Goal: Task Accomplishment & Management: Manage account settings

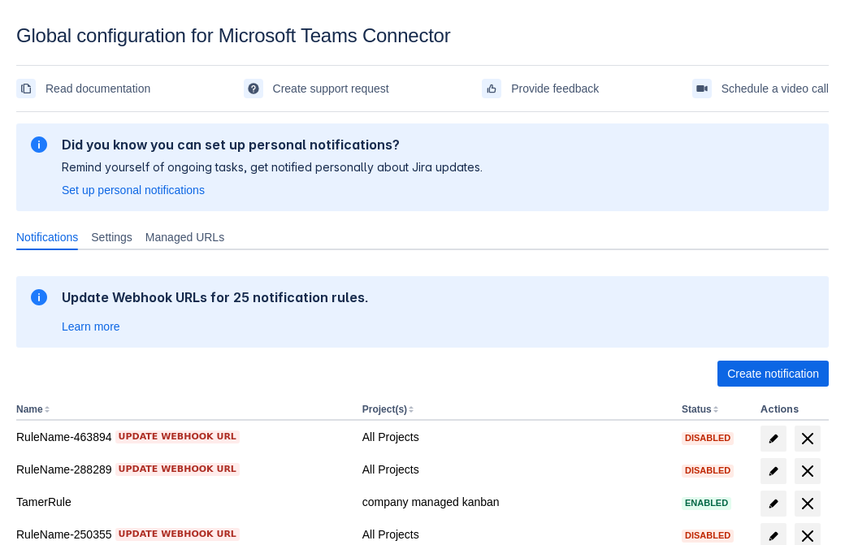
click at [773, 374] on span "Create notification" at bounding box center [773, 374] width 92 height 26
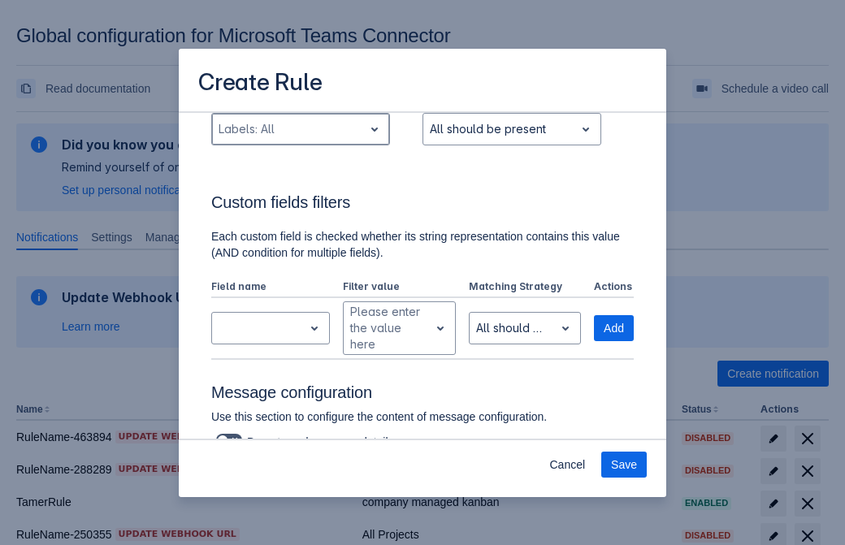
click at [300, 139] on div "Scrollable content" at bounding box center [288, 129] width 138 height 20
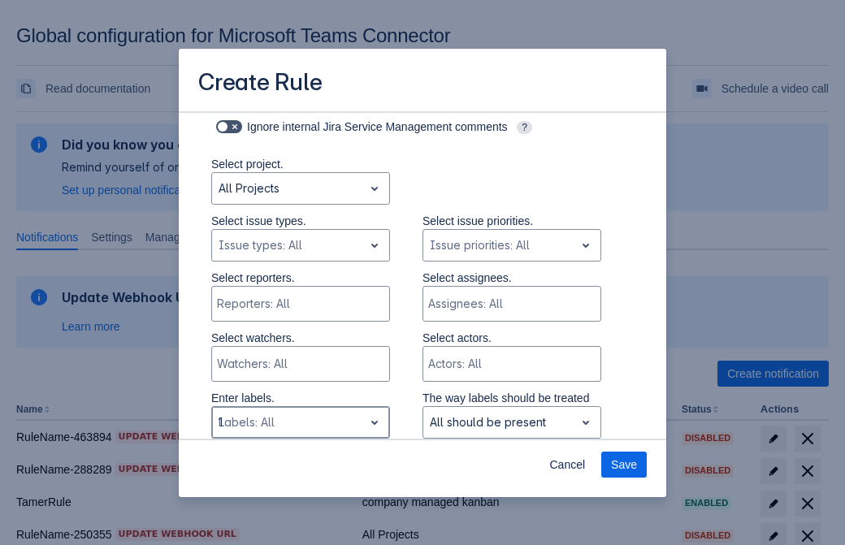
type input "181400_label"
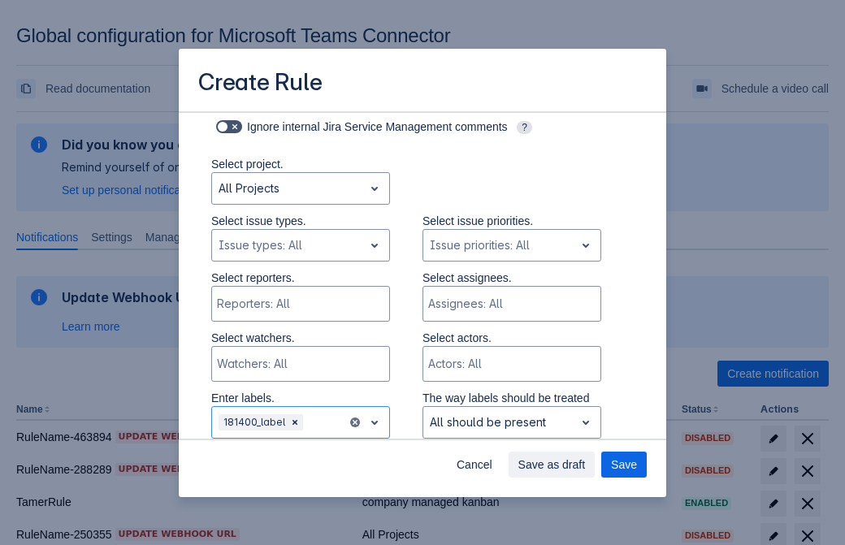
scroll to position [1064, 0]
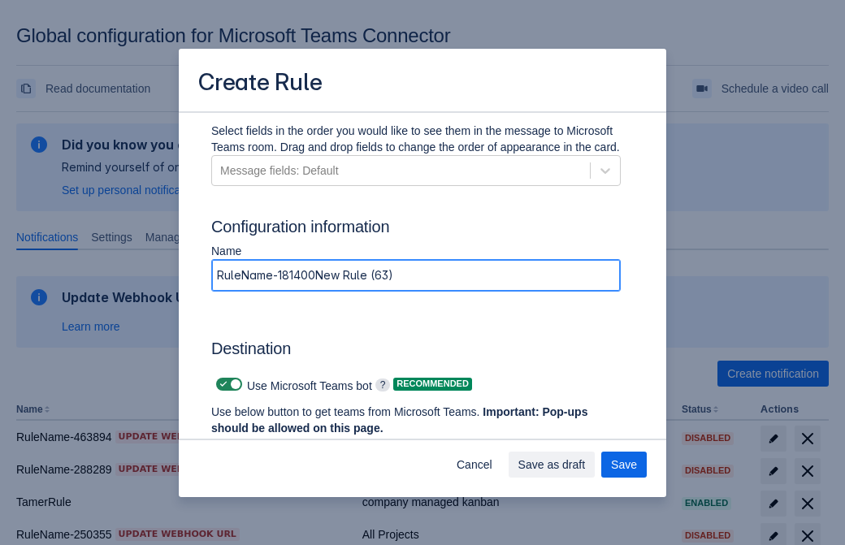
type input "RuleName-181400New Rule (63)"
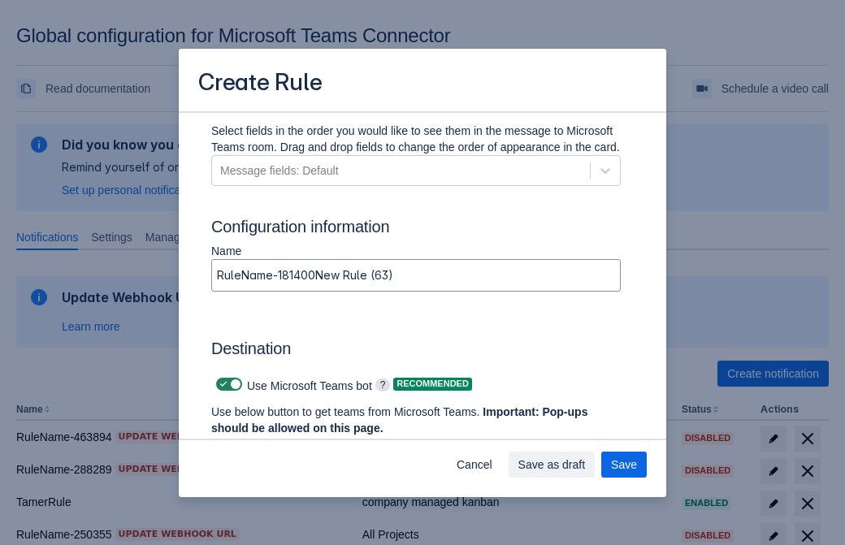
click at [221, 384] on span "Scrollable content" at bounding box center [223, 384] width 13 height 13
click at [221, 384] on input "Scrollable content" at bounding box center [221, 384] width 11 height 11
checkbox input "false"
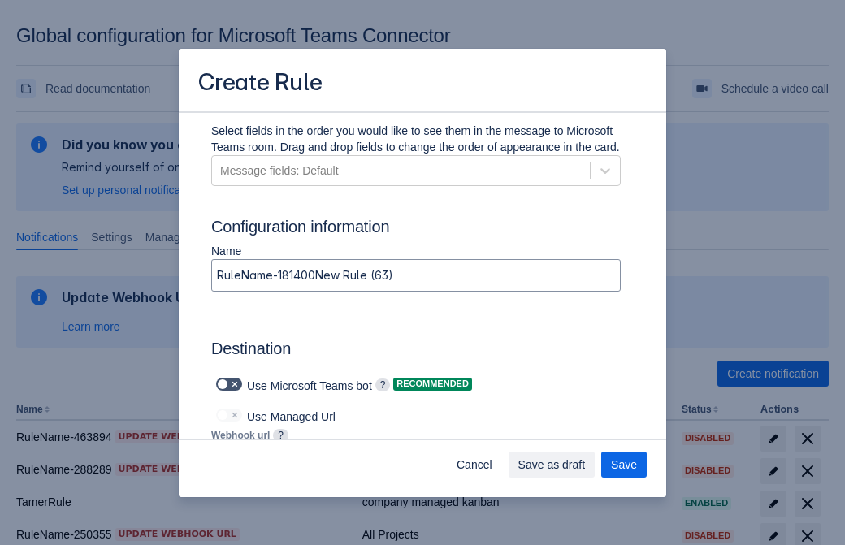
type input "https://prod-172.westeurope.logic.azure.com:443/workflows/ae977bb6ae334c9d95dfe…"
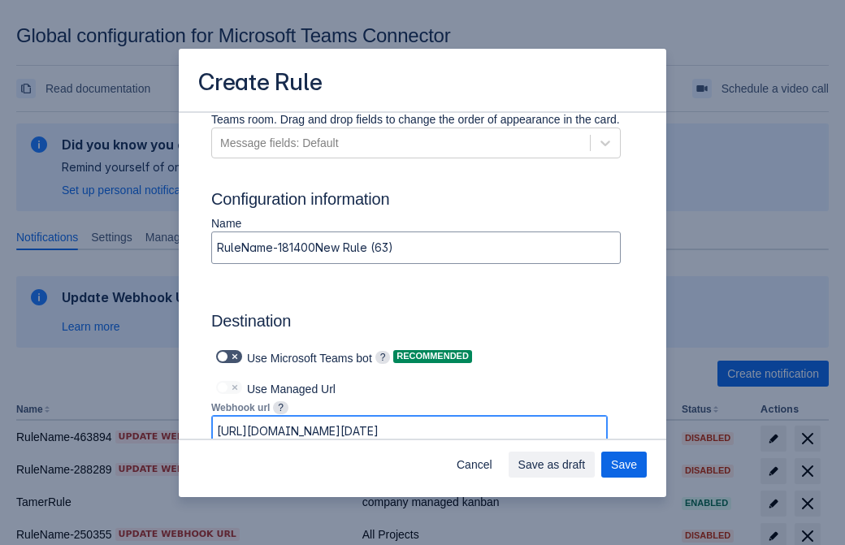
click at [586, 465] on span "Save as draft" at bounding box center [551, 465] width 67 height 26
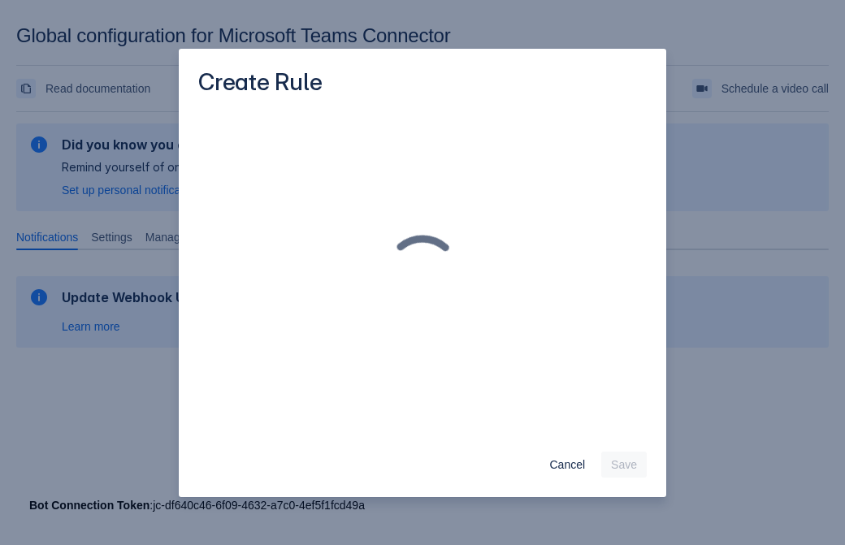
scroll to position [0, 0]
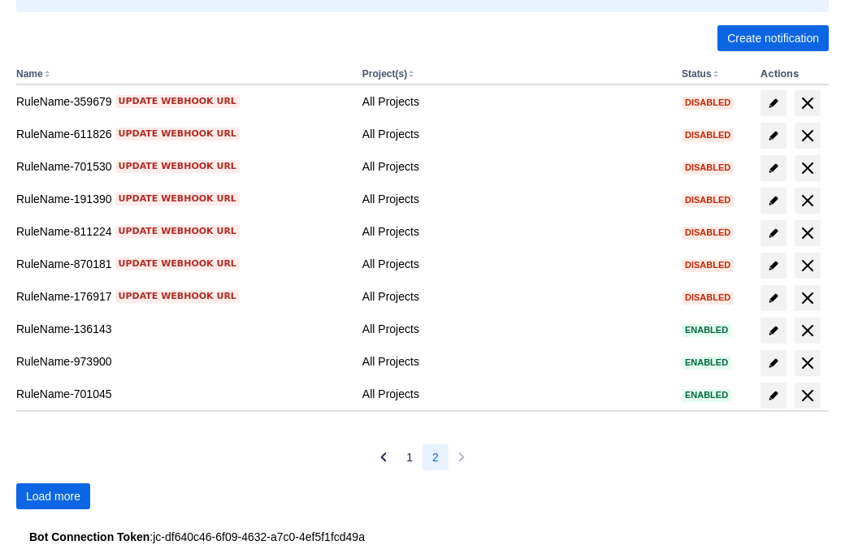
click at [53, 496] on span "Load more" at bounding box center [53, 496] width 54 height 26
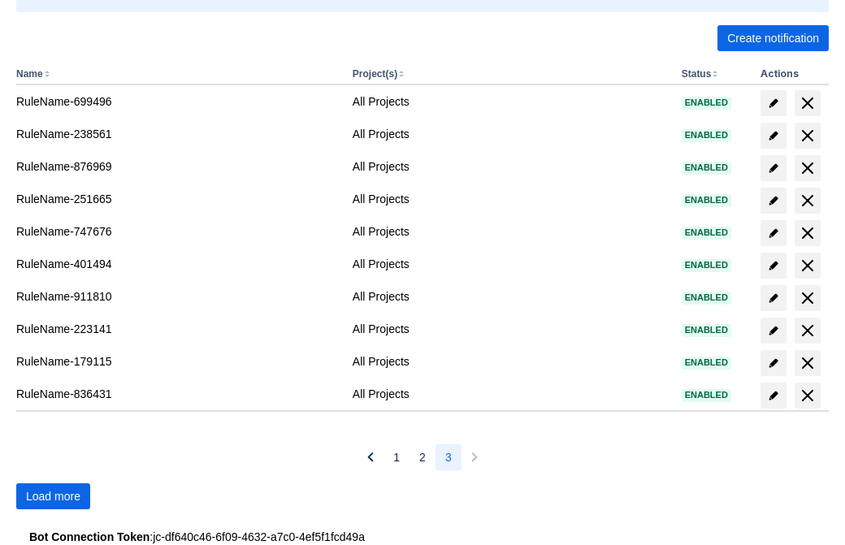
click at [53, 496] on span "Load more" at bounding box center [53, 496] width 54 height 26
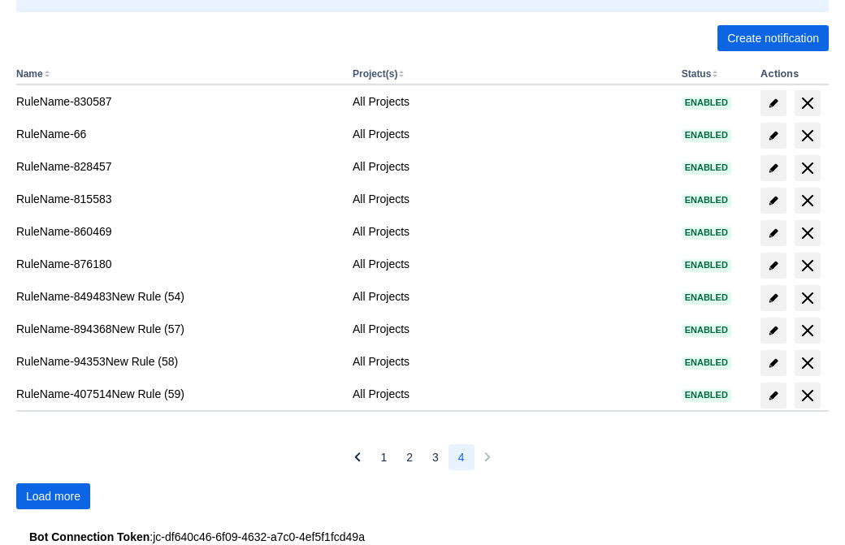
click at [53, 496] on span "Load more" at bounding box center [53, 496] width 54 height 26
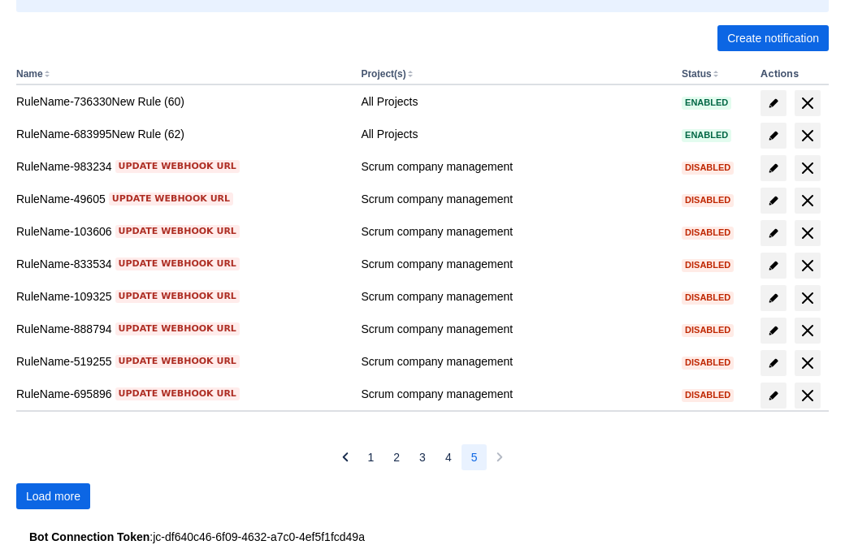
click at [53, 496] on span "Load more" at bounding box center [53, 496] width 54 height 26
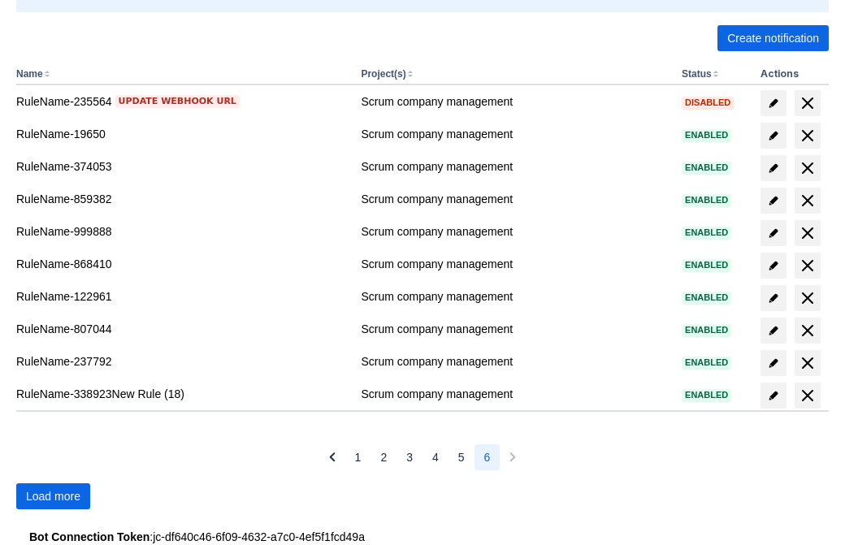
click at [53, 496] on span "Load more" at bounding box center [53, 496] width 54 height 26
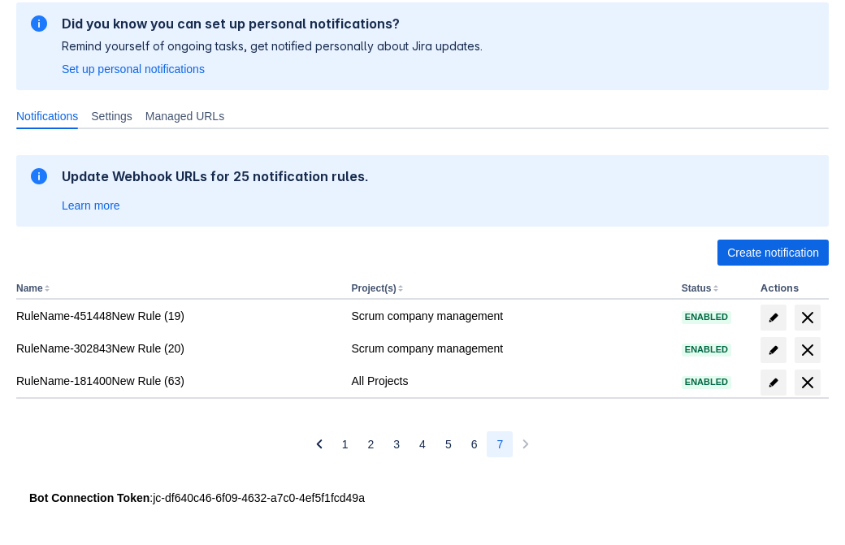
scroll to position [121, 0]
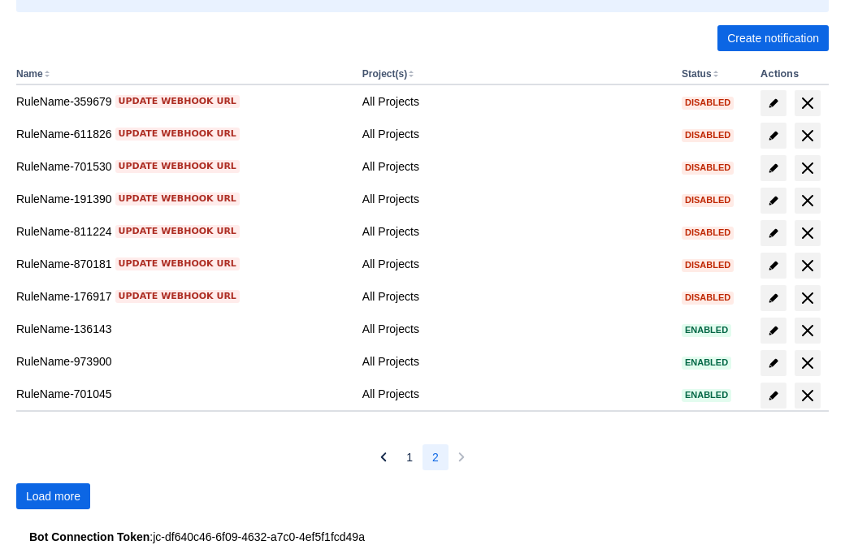
click at [53, 496] on span "Load more" at bounding box center [53, 496] width 54 height 26
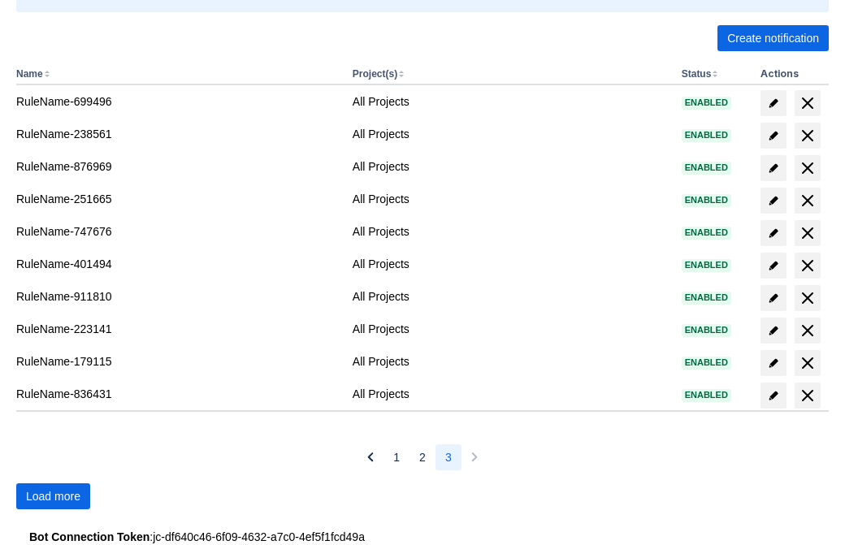
click at [53, 496] on span "Load more" at bounding box center [53, 496] width 54 height 26
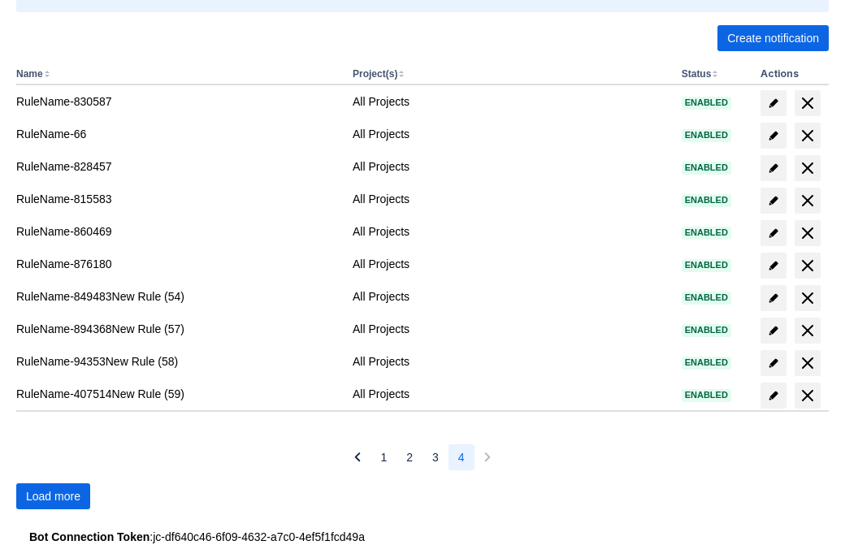
click at [53, 496] on span "Load more" at bounding box center [53, 496] width 54 height 26
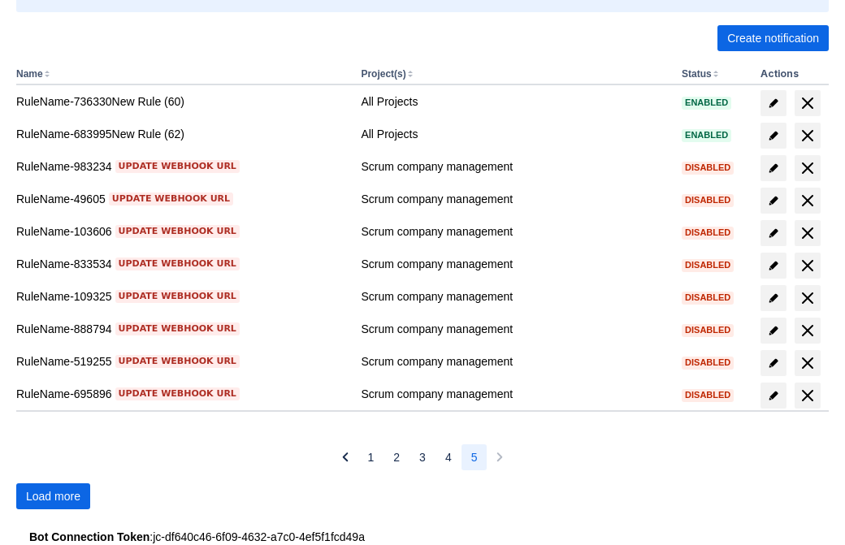
click at [53, 496] on span "Load more" at bounding box center [53, 496] width 54 height 26
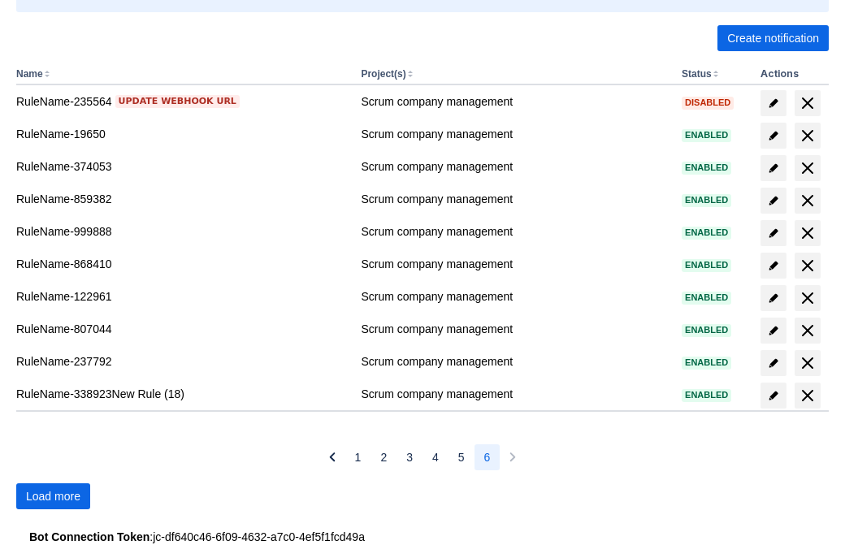
click at [53, 496] on span "Load more" at bounding box center [53, 496] width 54 height 26
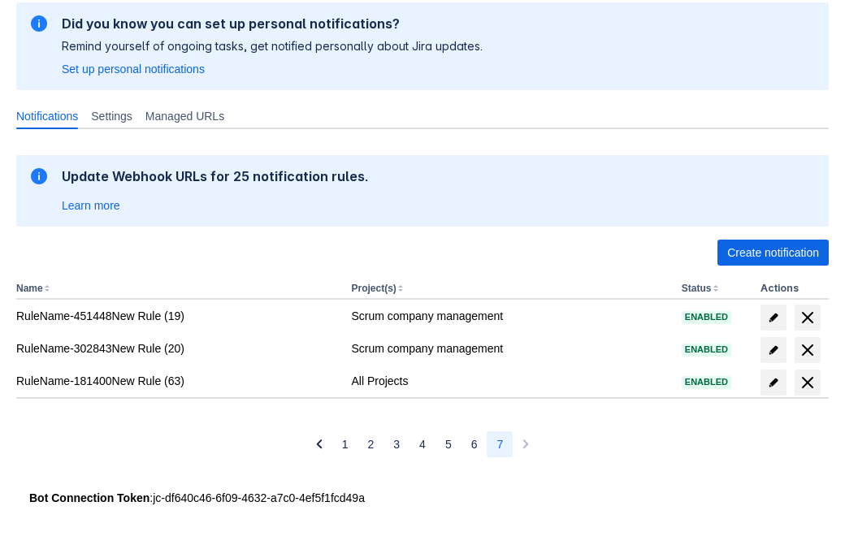
click at [807, 383] on span "delete" at bounding box center [808, 383] width 20 height 20
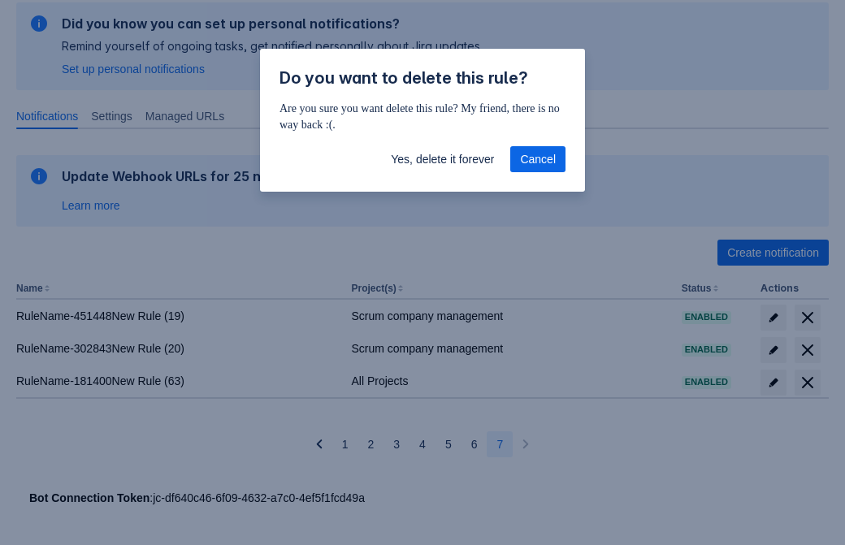
click at [442, 159] on span "Yes, delete it forever" at bounding box center [442, 159] width 103 height 26
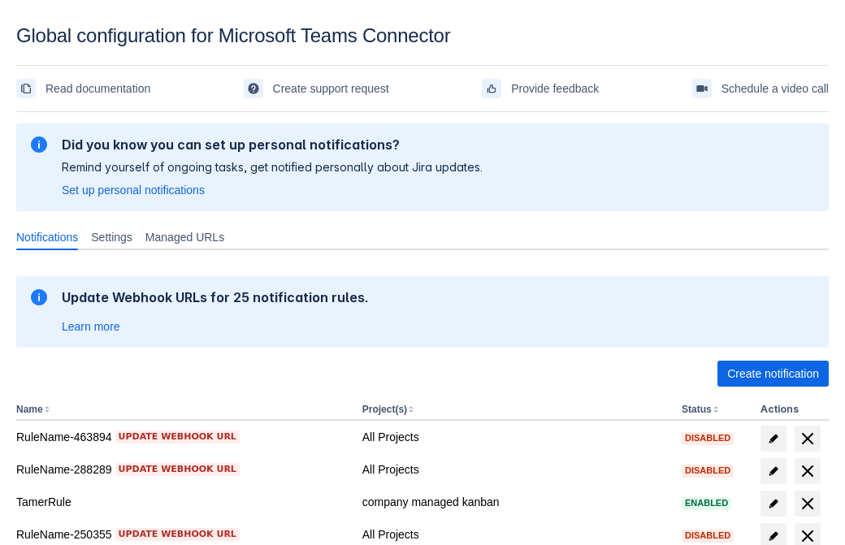
click at [773, 374] on span "Create notification" at bounding box center [773, 374] width 92 height 26
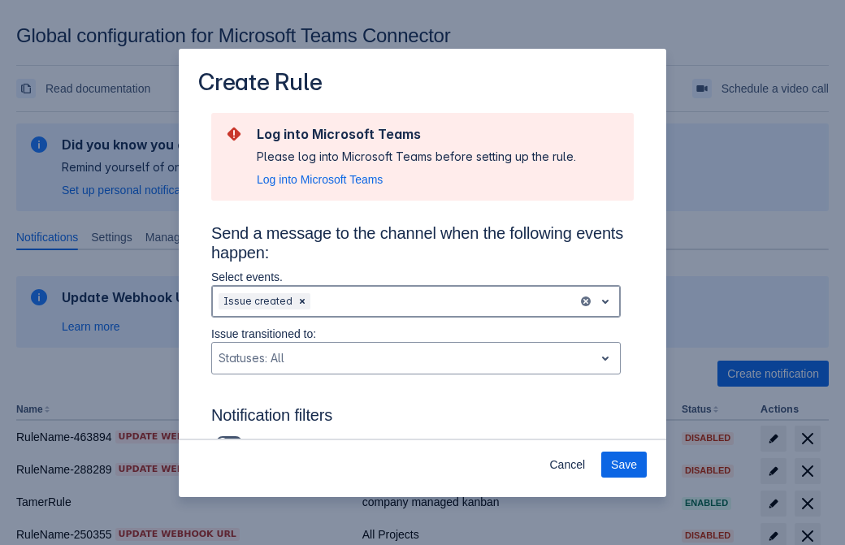
click at [416, 301] on div "Scrollable content" at bounding box center [443, 302] width 258 height 20
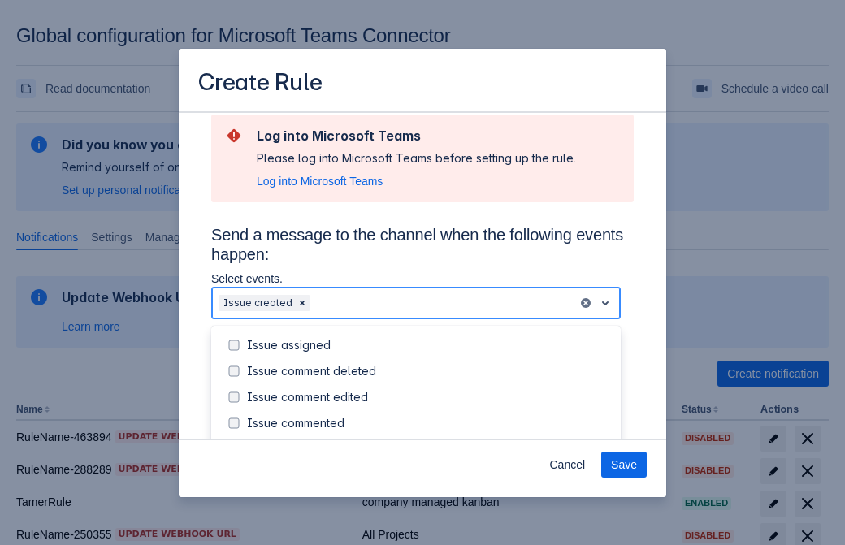
click at [429, 441] on div "Issue created" at bounding box center [429, 449] width 364 height 16
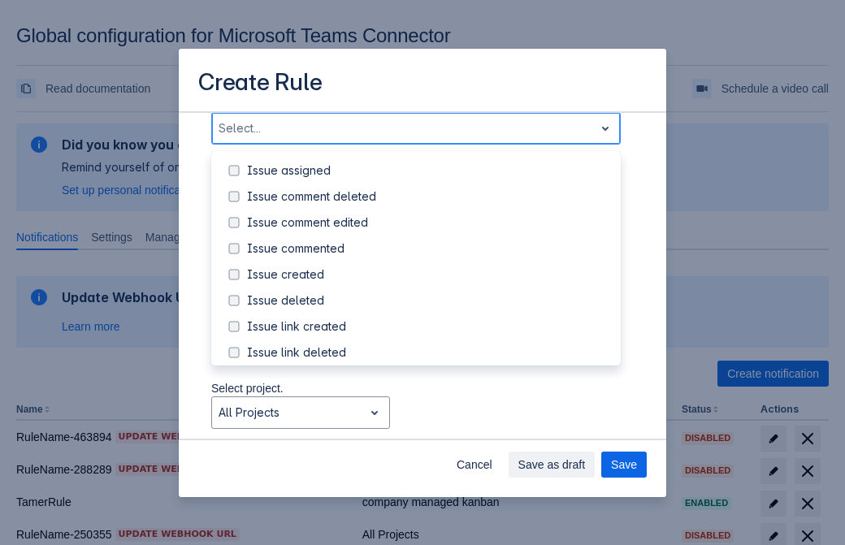
click at [429, 423] on div "Issue updated" at bounding box center [429, 431] width 364 height 16
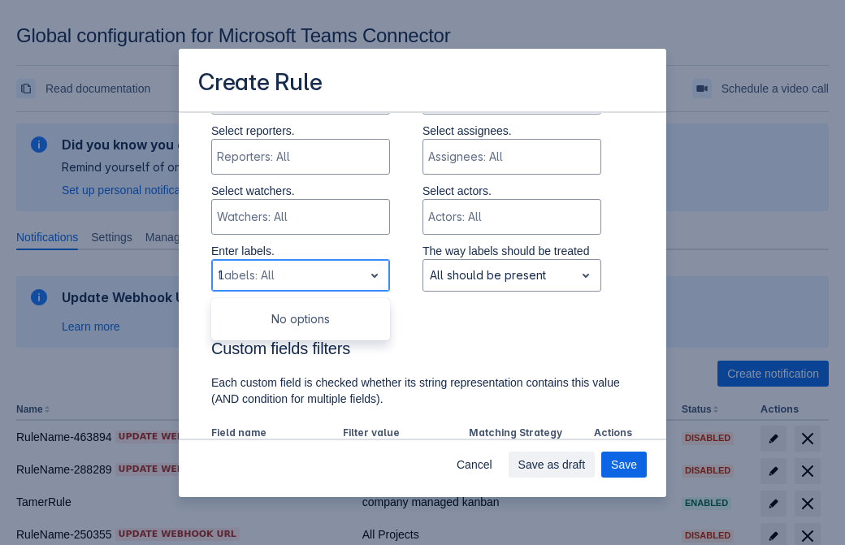
type input "172602_label"
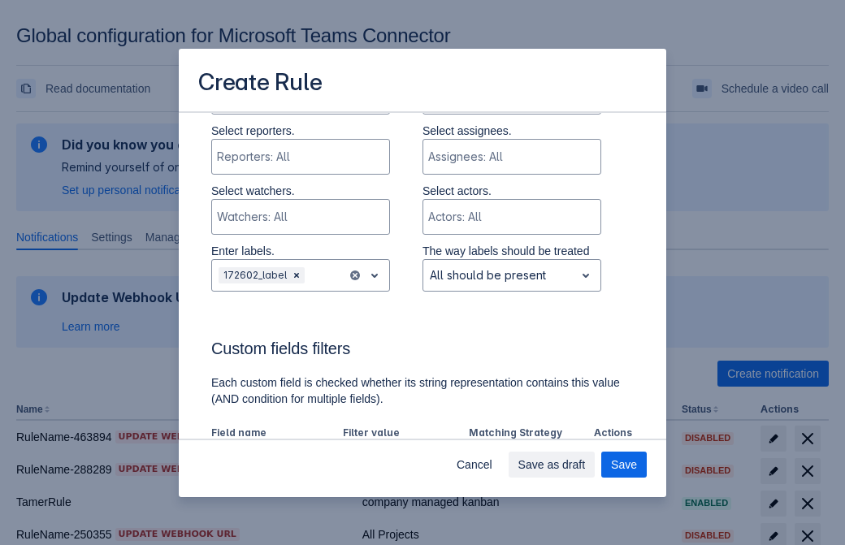
scroll to position [1064, 0]
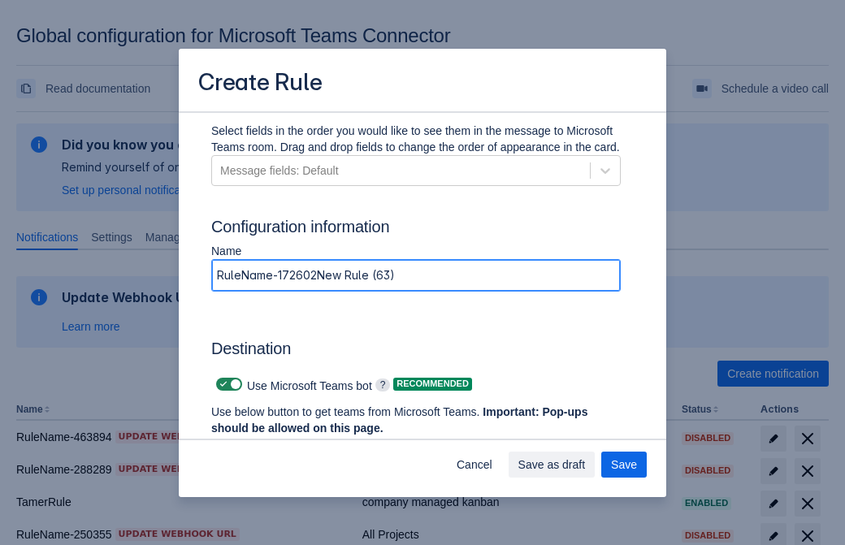
type input "RuleName-172602New Rule (63)"
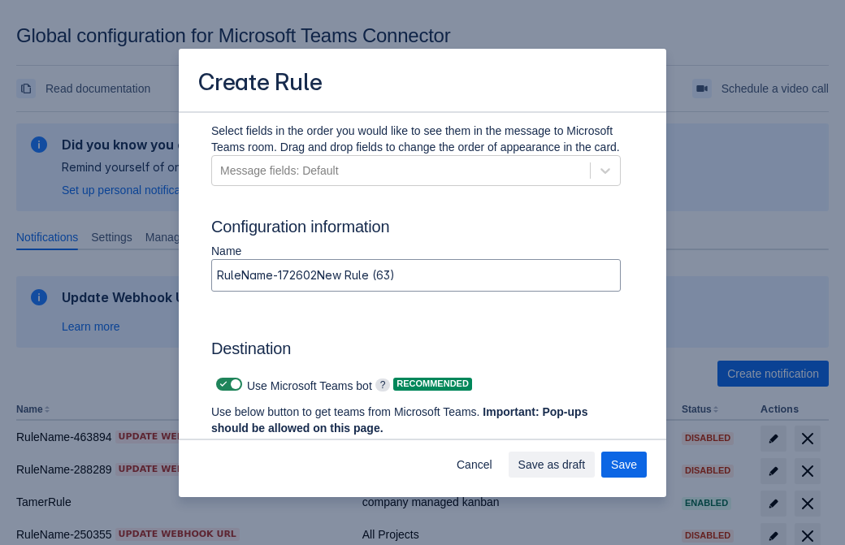
click at [221, 384] on span "Scrollable content" at bounding box center [223, 384] width 13 height 13
click at [221, 384] on input "Scrollable content" at bounding box center [221, 384] width 11 height 11
checkbox input "false"
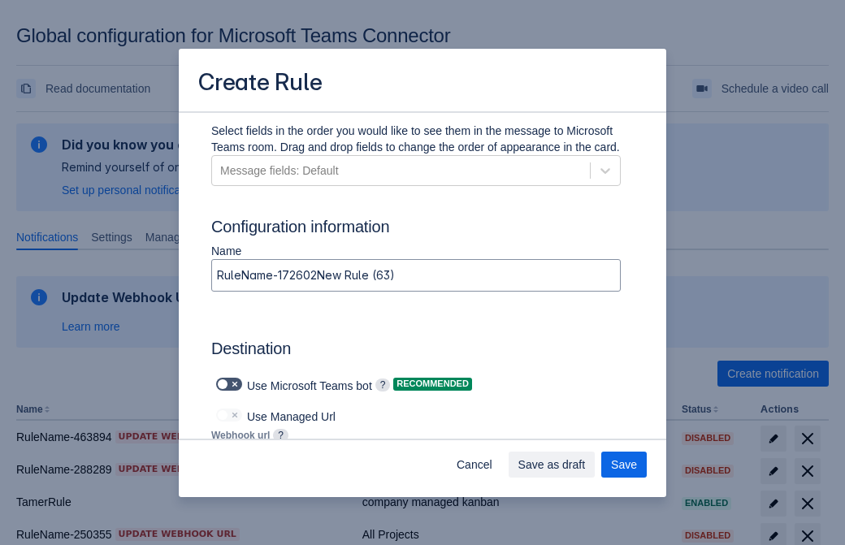
type input "https://prod-112.westeurope.logic.azure.com:443/workflows/bae959254738451b85002…"
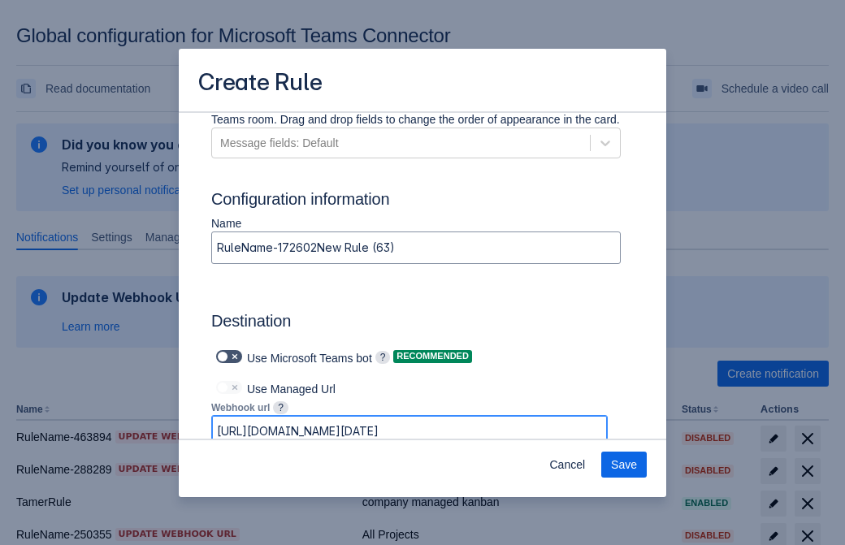
click at [624, 465] on span "Save" at bounding box center [624, 465] width 26 height 26
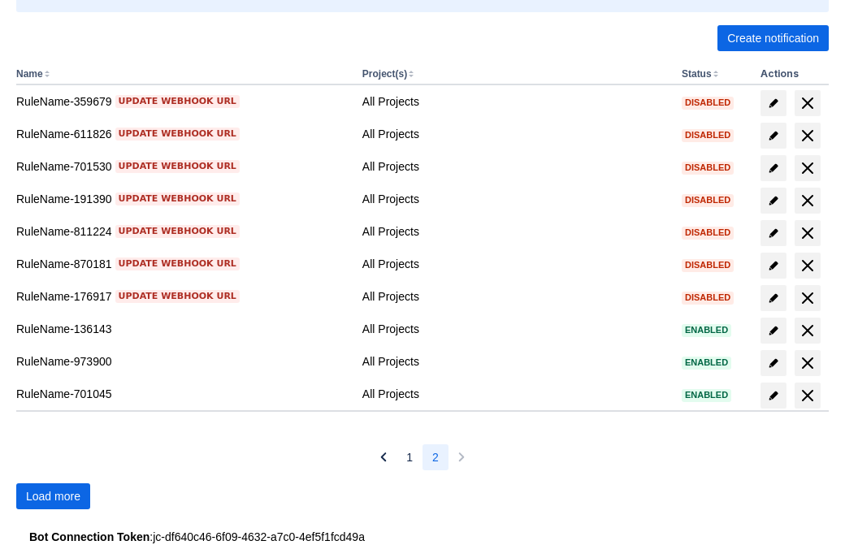
click at [53, 496] on span "Load more" at bounding box center [53, 496] width 54 height 26
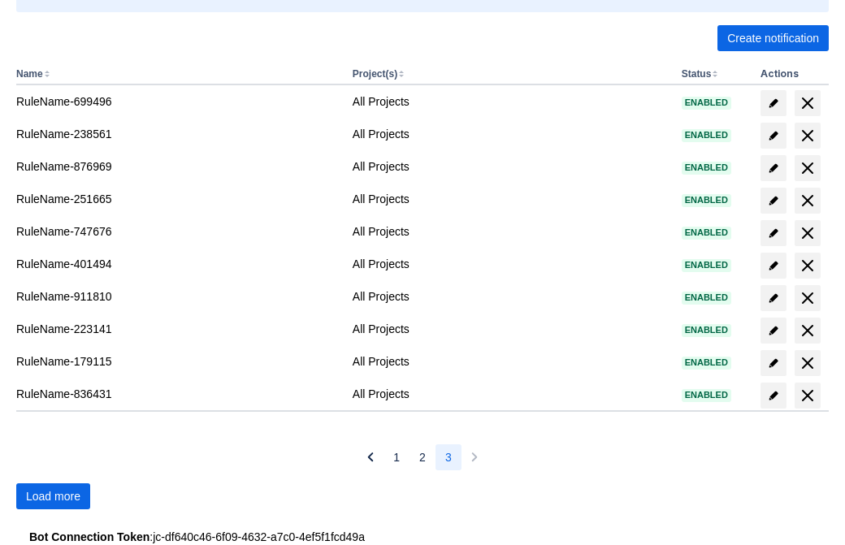
click at [53, 496] on span "Load more" at bounding box center [53, 496] width 54 height 26
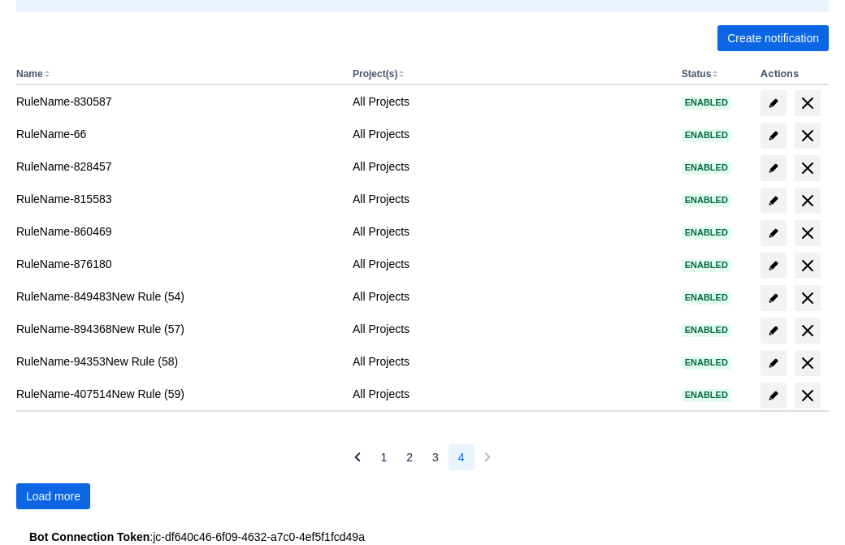
click at [53, 496] on span "Load more" at bounding box center [53, 496] width 54 height 26
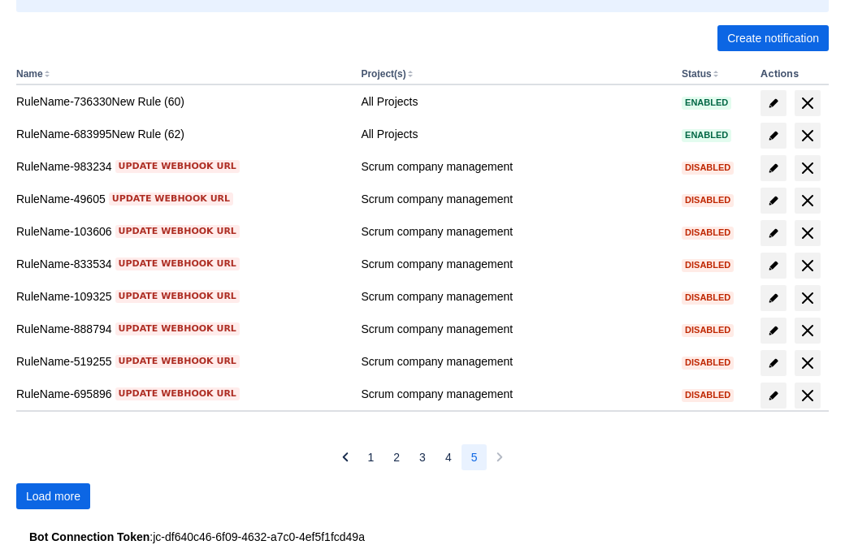
click at [53, 496] on span "Load more" at bounding box center [53, 496] width 54 height 26
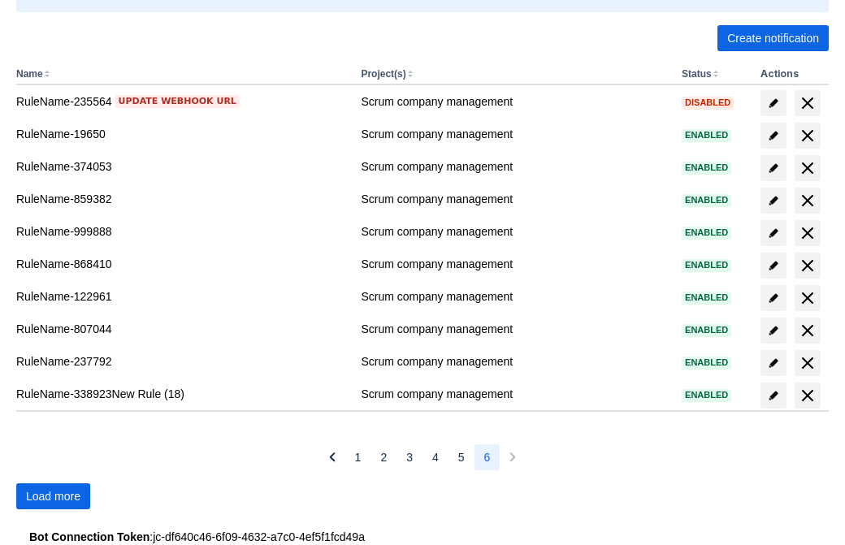
click at [53, 496] on span "Load more" at bounding box center [53, 496] width 54 height 26
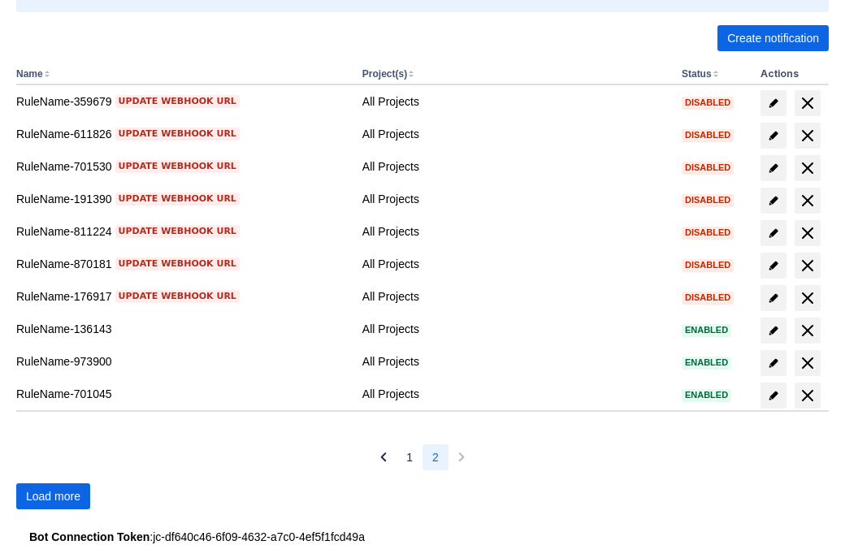
click at [53, 496] on span "Load more" at bounding box center [53, 496] width 54 height 26
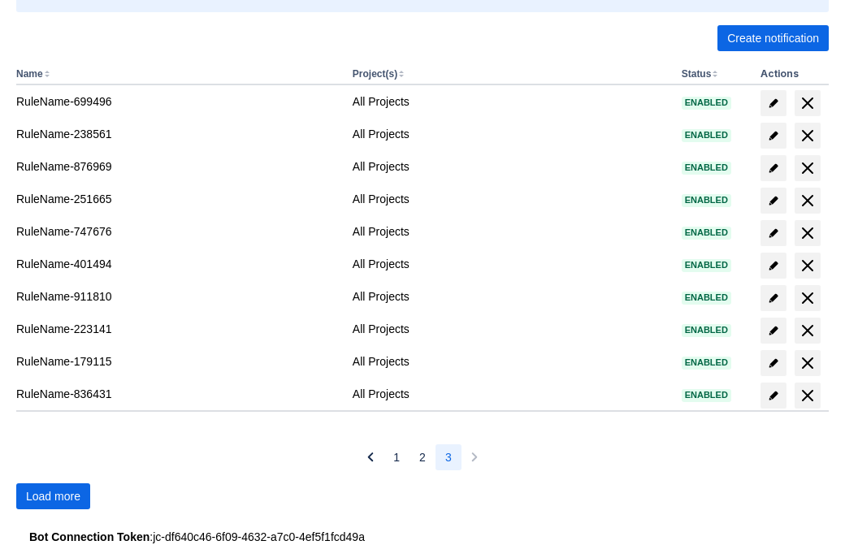
click at [53, 496] on span "Load more" at bounding box center [53, 496] width 54 height 26
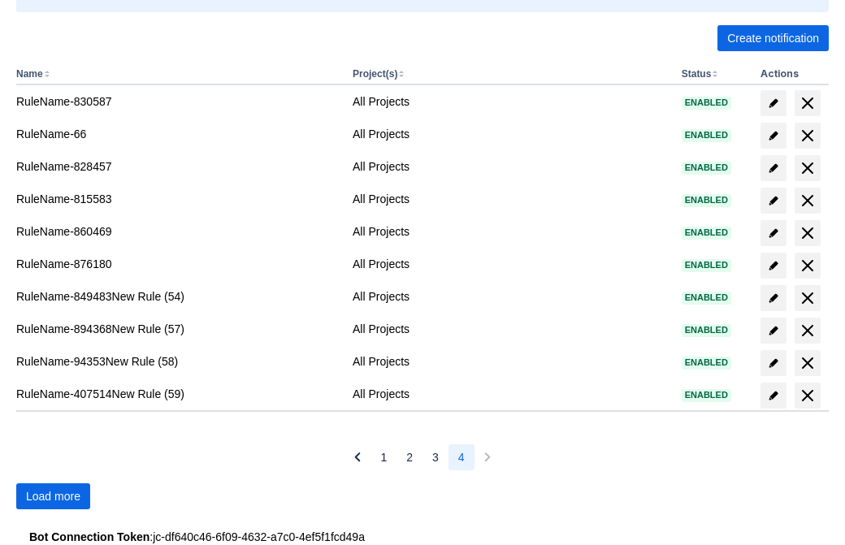
click at [53, 496] on span "Load more" at bounding box center [53, 496] width 54 height 26
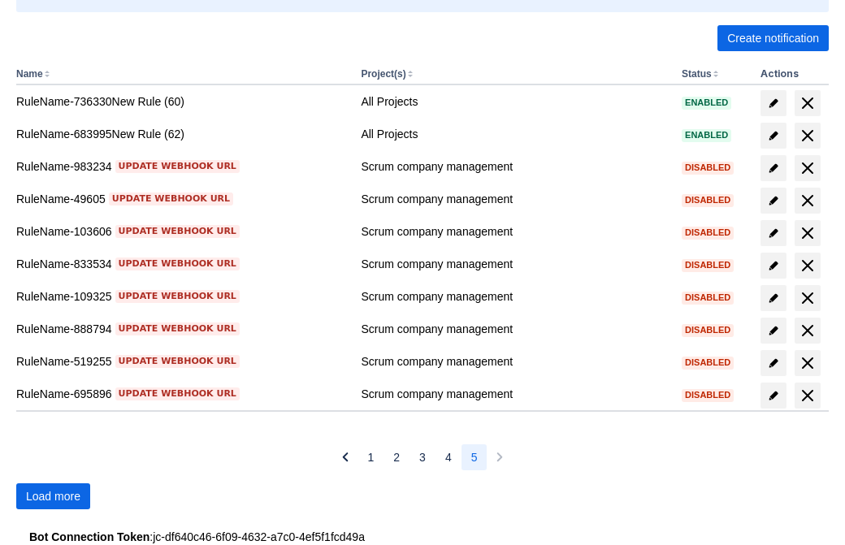
click at [53, 496] on span "Load more" at bounding box center [53, 496] width 54 height 26
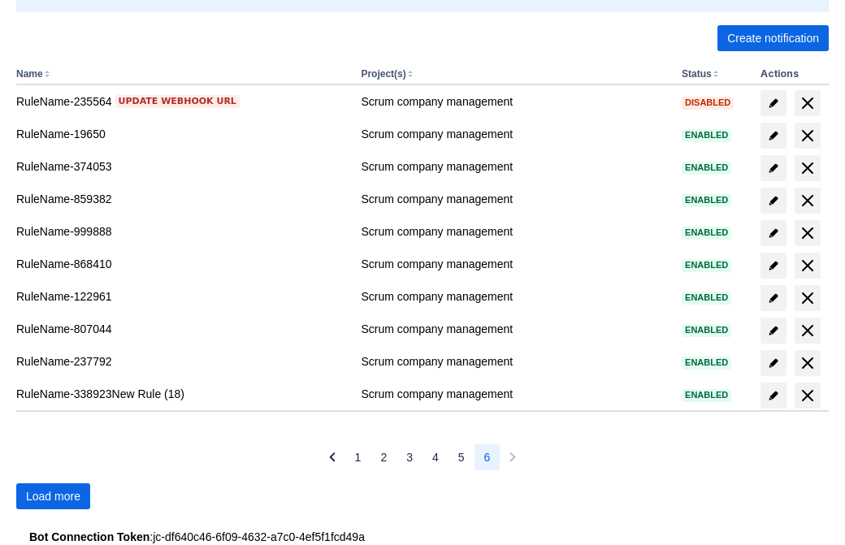
click at [53, 496] on span "Load more" at bounding box center [53, 496] width 54 height 26
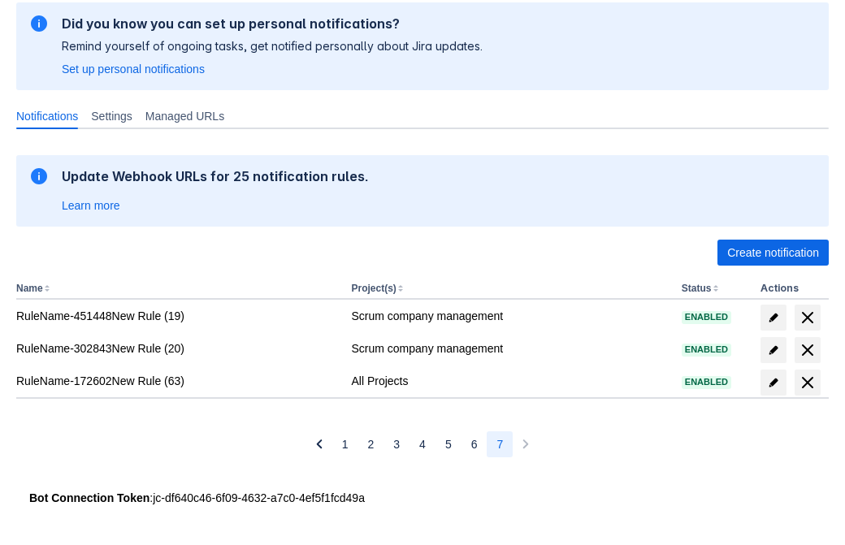
click at [807, 383] on span "delete" at bounding box center [808, 383] width 20 height 20
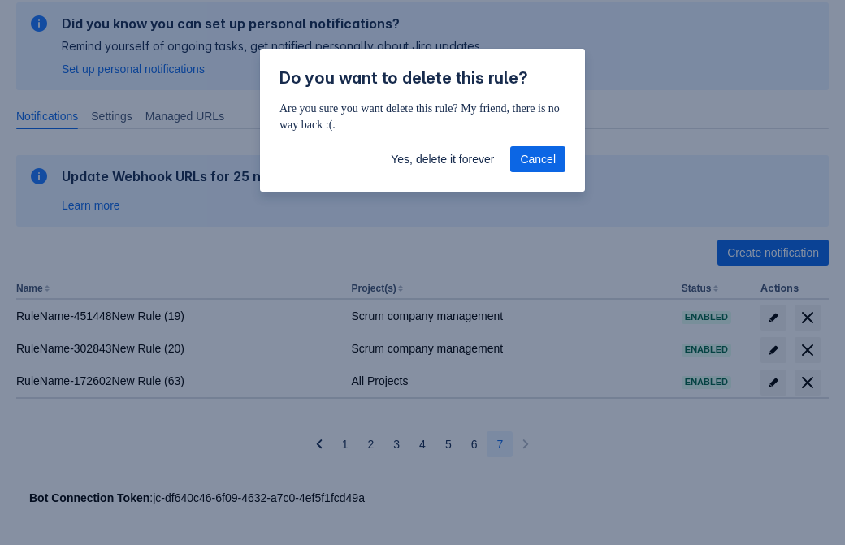
click at [442, 159] on span "Yes, delete it forever" at bounding box center [442, 159] width 103 height 26
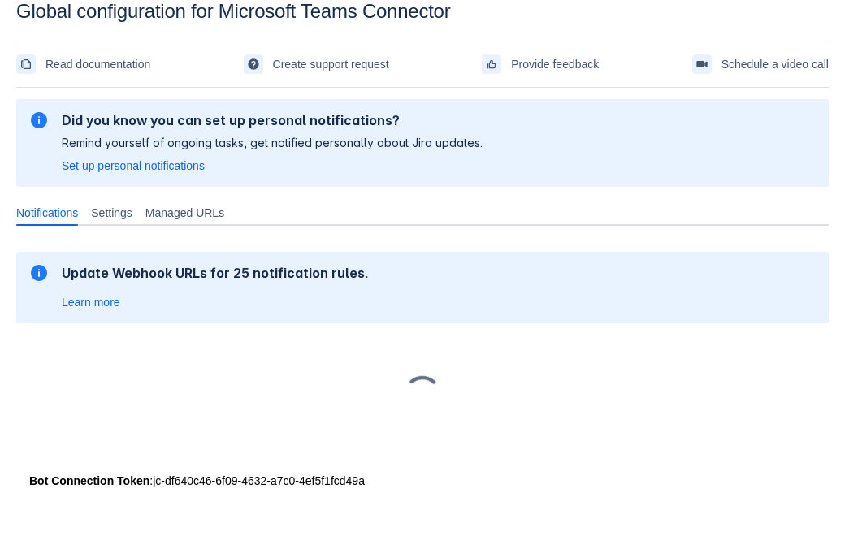
scroll to position [24, 0]
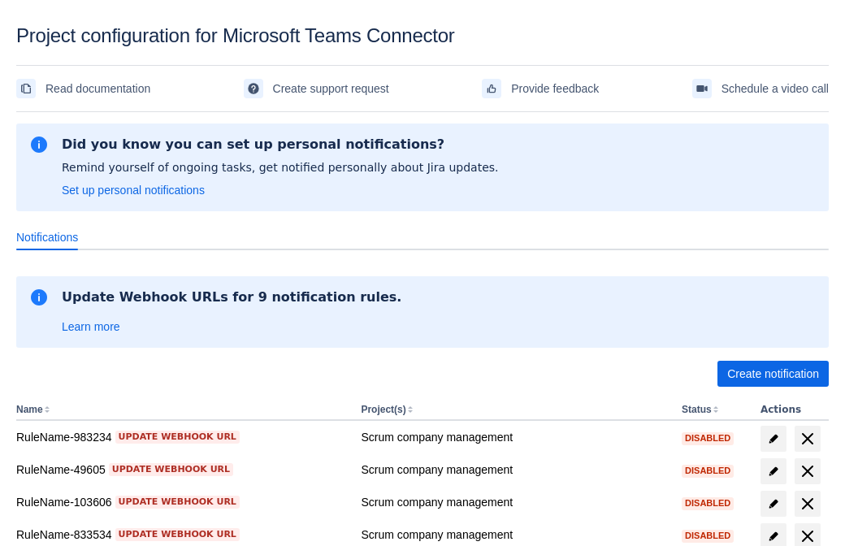
click at [773, 374] on span "Create notification" at bounding box center [773, 374] width 92 height 26
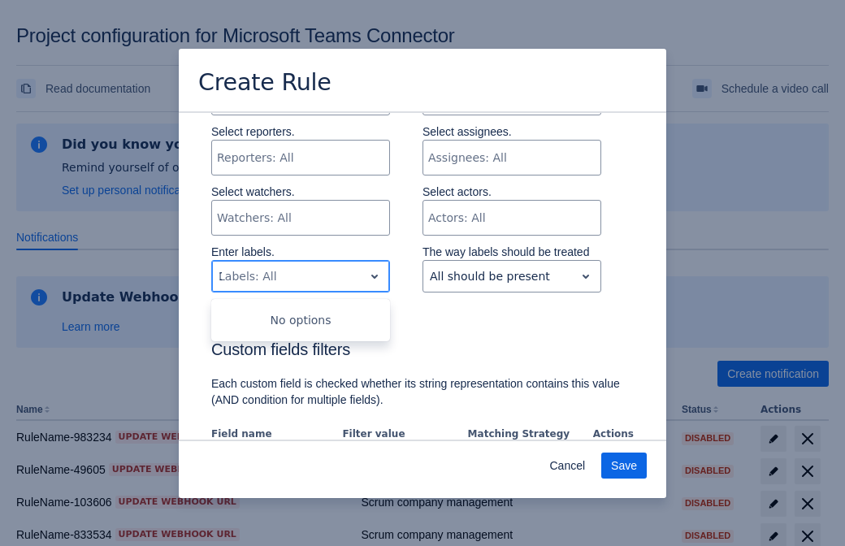
type input "105515_label"
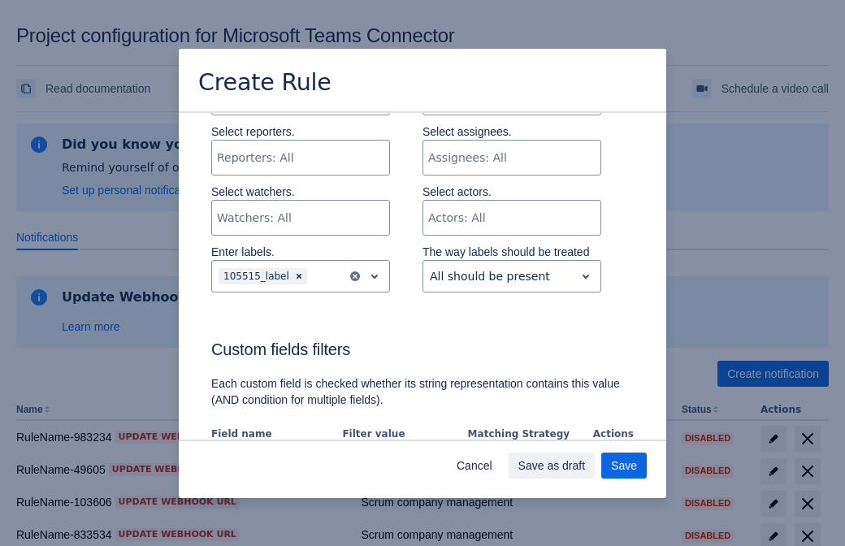
scroll to position [990, 0]
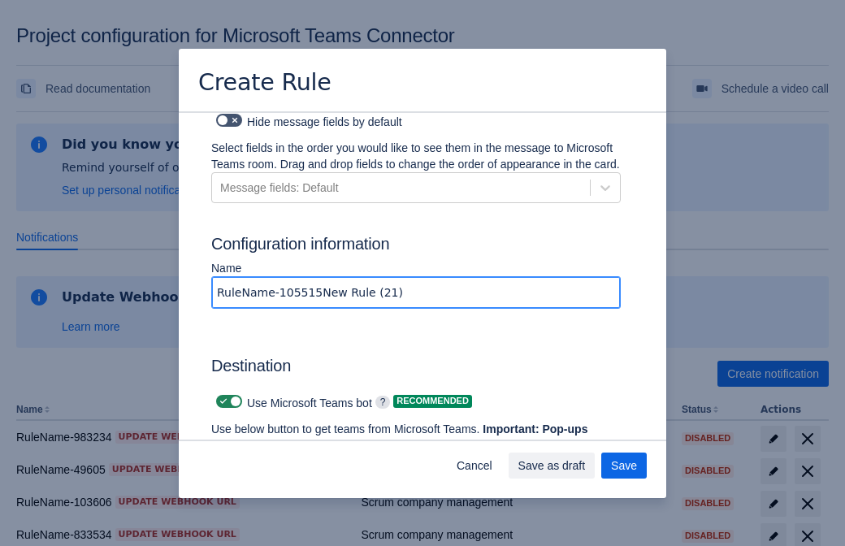
type input "RuleName-105515New Rule (21)"
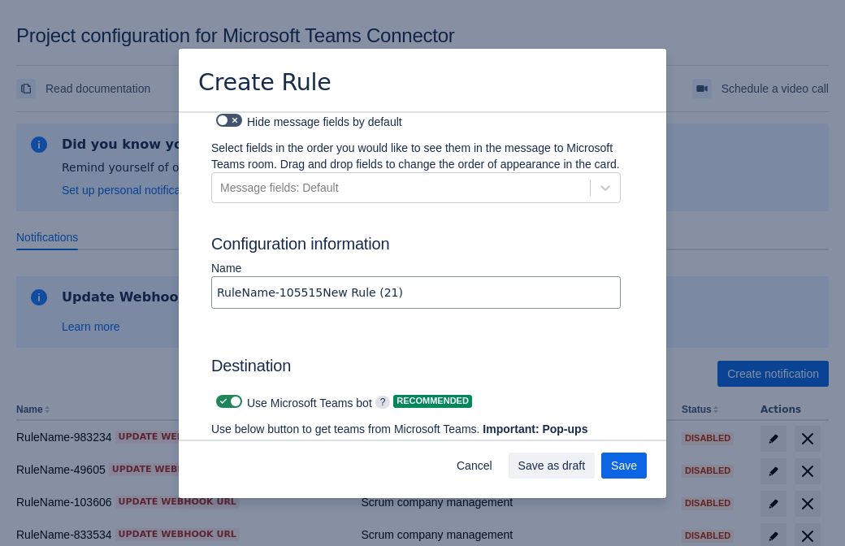
click at [221, 395] on span at bounding box center [223, 401] width 13 height 13
click at [221, 397] on input "checkbox" at bounding box center [221, 402] width 11 height 11
checkbox input "false"
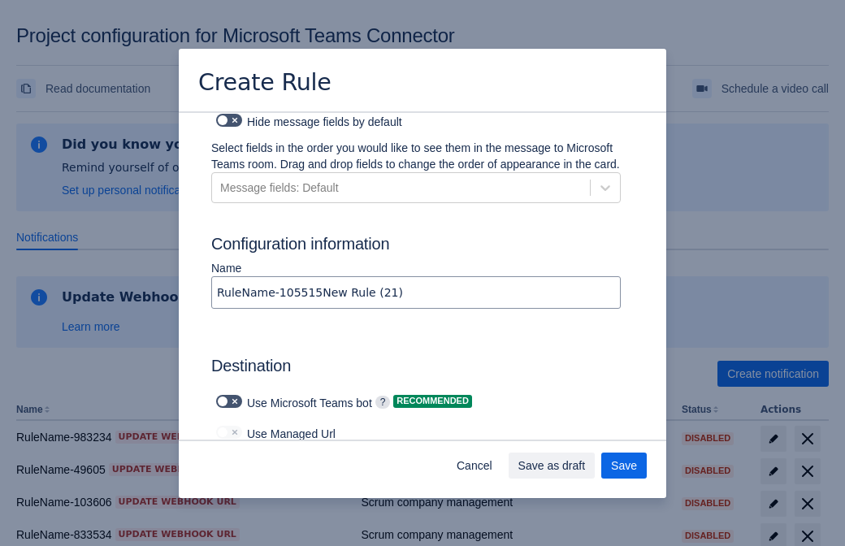
type input "https://prod-103.westeurope.logic.azure.com:443/workflows/562279af401f414e8dae6…"
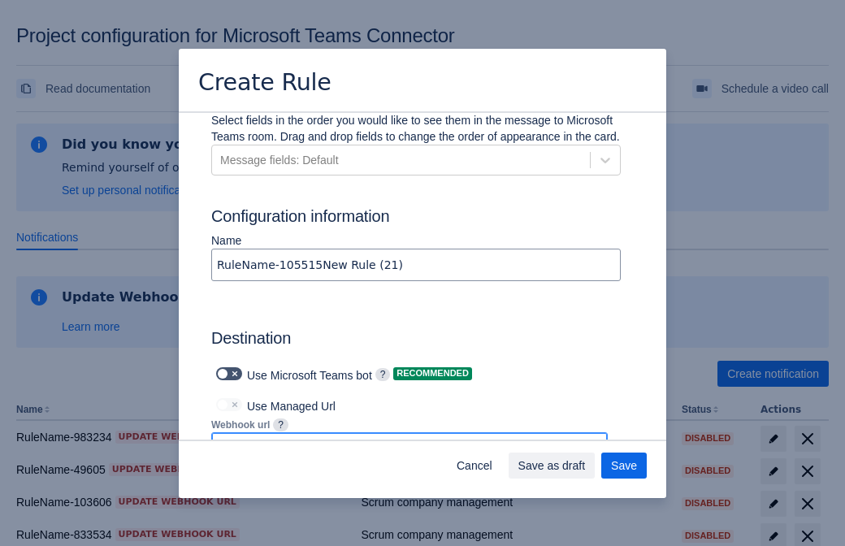
click at [586, 466] on span "Save as draft" at bounding box center [551, 466] width 67 height 26
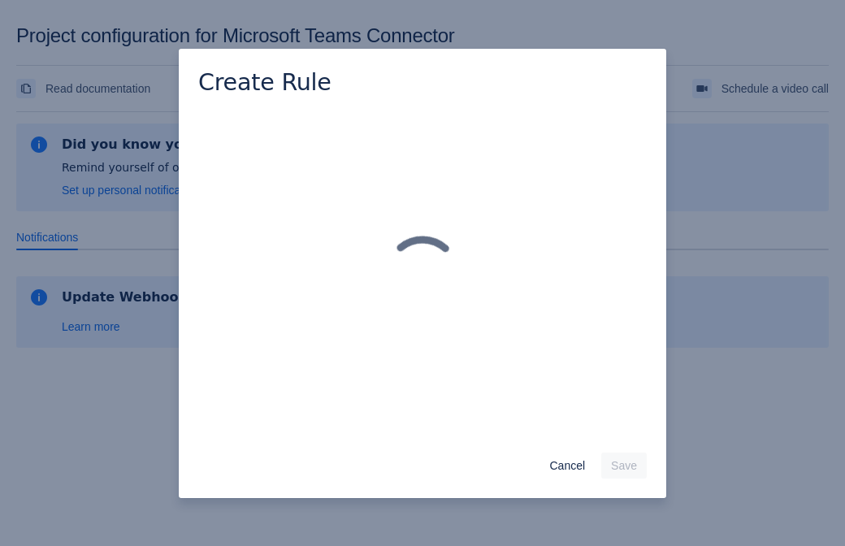
scroll to position [0, 0]
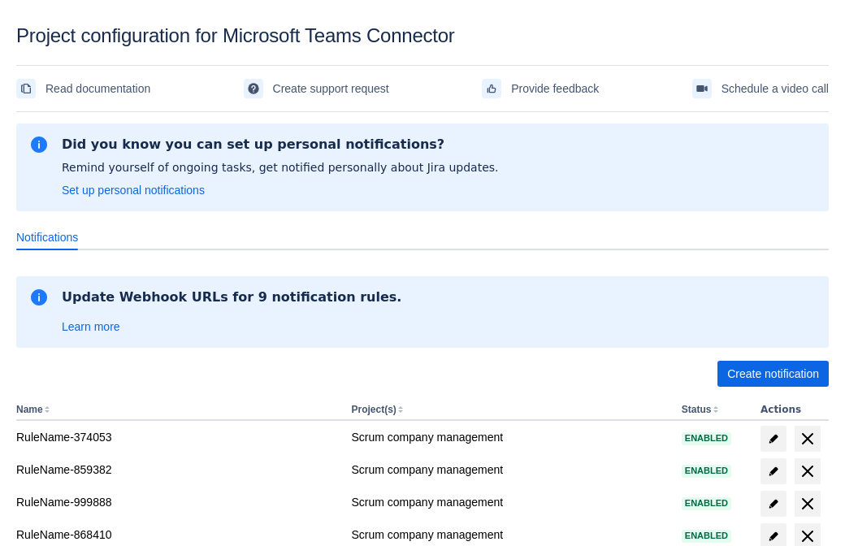
scroll to position [319, 0]
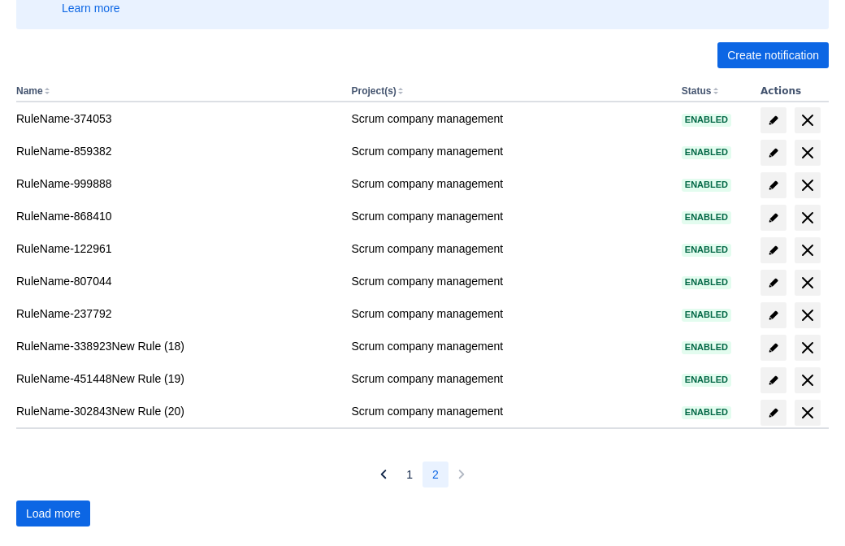
click at [53, 514] on span "Load more" at bounding box center [53, 514] width 54 height 26
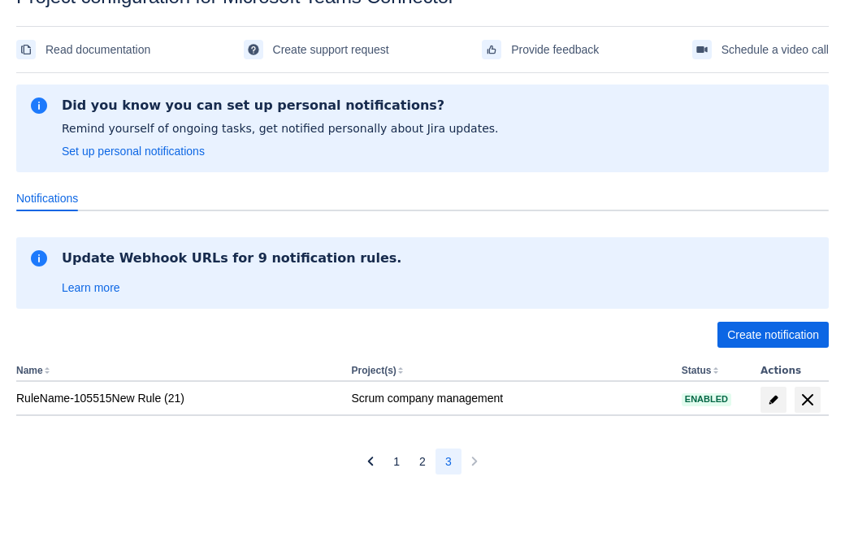
scroll to position [39, 0]
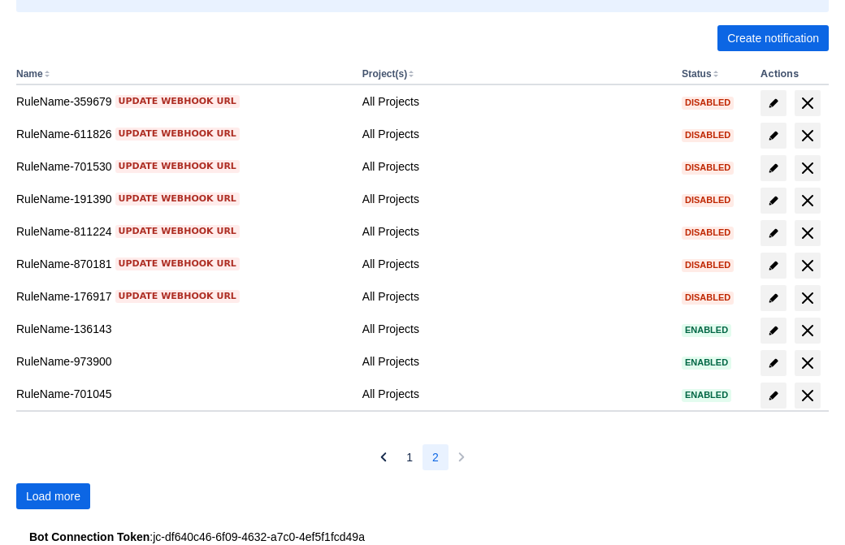
click at [53, 496] on span "Load more" at bounding box center [53, 496] width 54 height 26
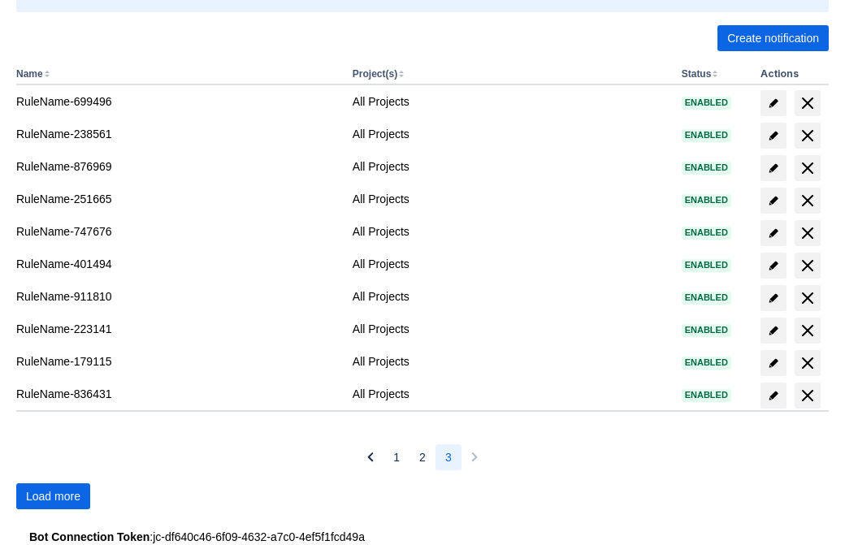
click at [53, 496] on span "Load more" at bounding box center [53, 496] width 54 height 26
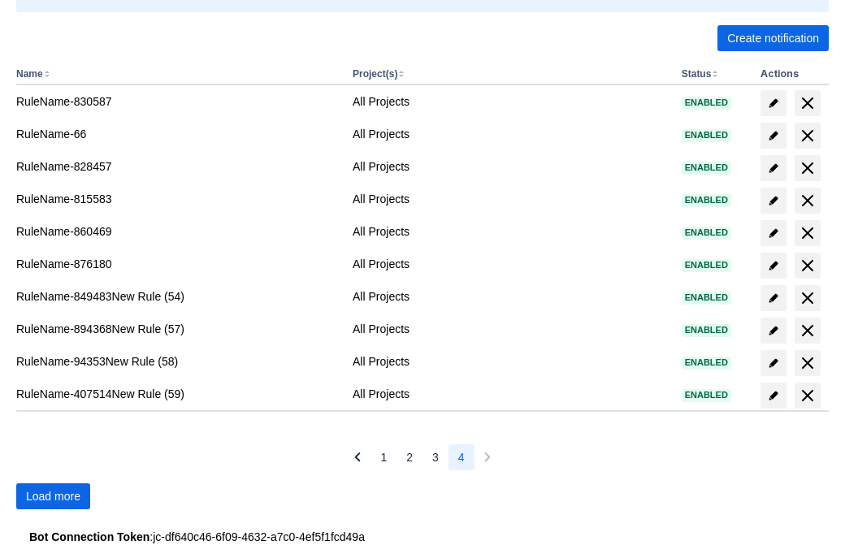
click at [53, 496] on span "Load more" at bounding box center [53, 496] width 54 height 26
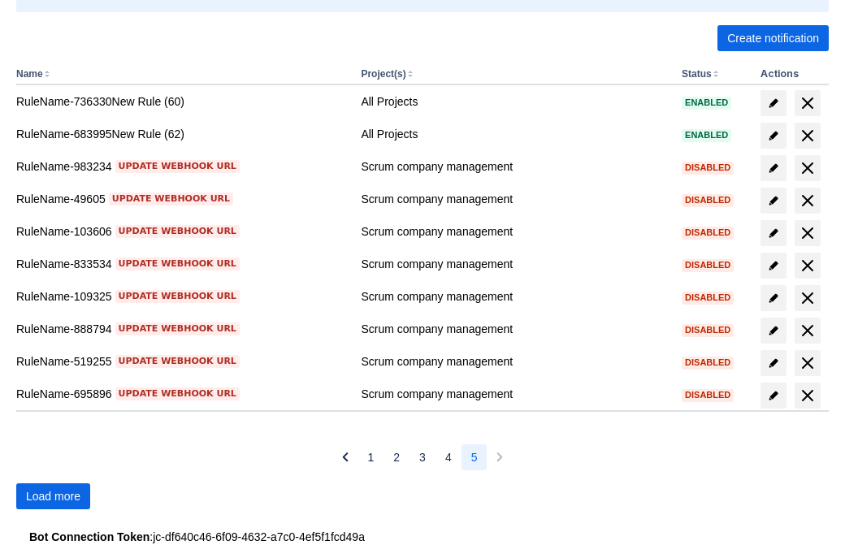
click at [53, 496] on span "Load more" at bounding box center [53, 496] width 54 height 26
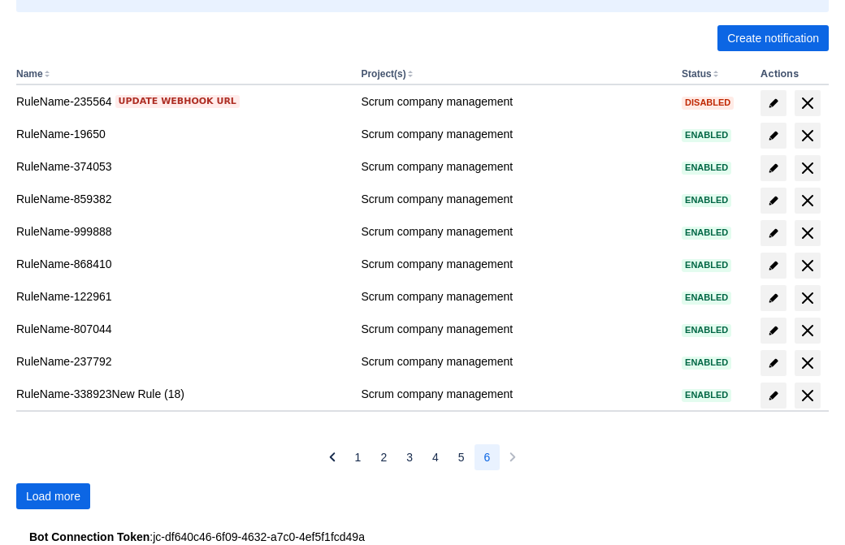
click at [53, 496] on span "Load more" at bounding box center [53, 496] width 54 height 26
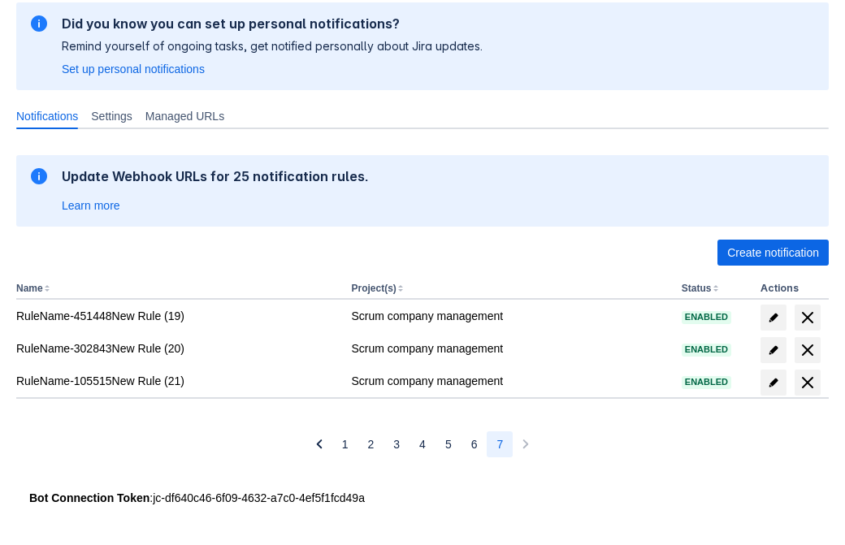
click at [807, 383] on span "delete" at bounding box center [808, 383] width 20 height 20
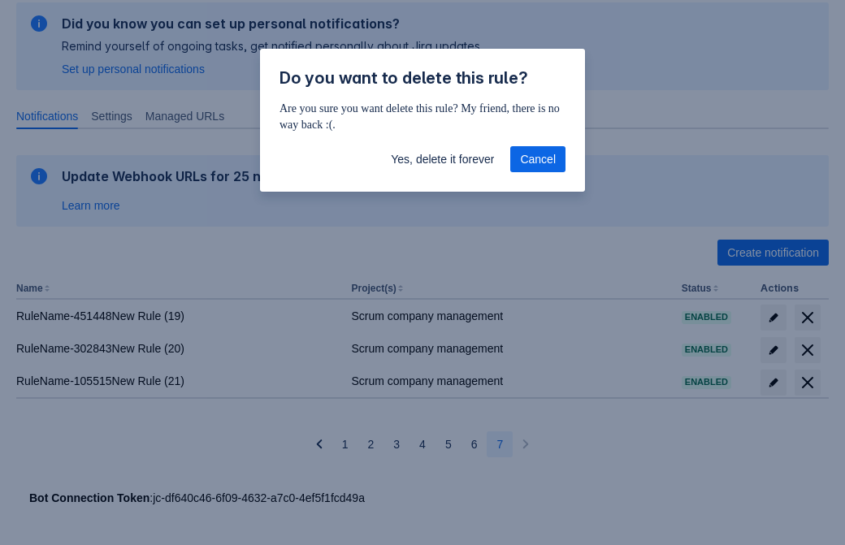
click at [442, 159] on span "Yes, delete it forever" at bounding box center [442, 159] width 103 height 26
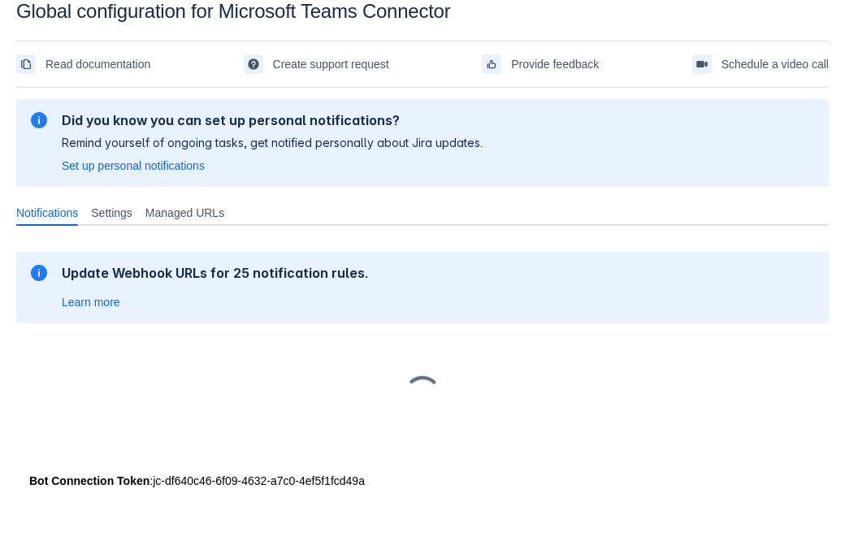
scroll to position [24, 0]
